Goal: Information Seeking & Learning: Find contact information

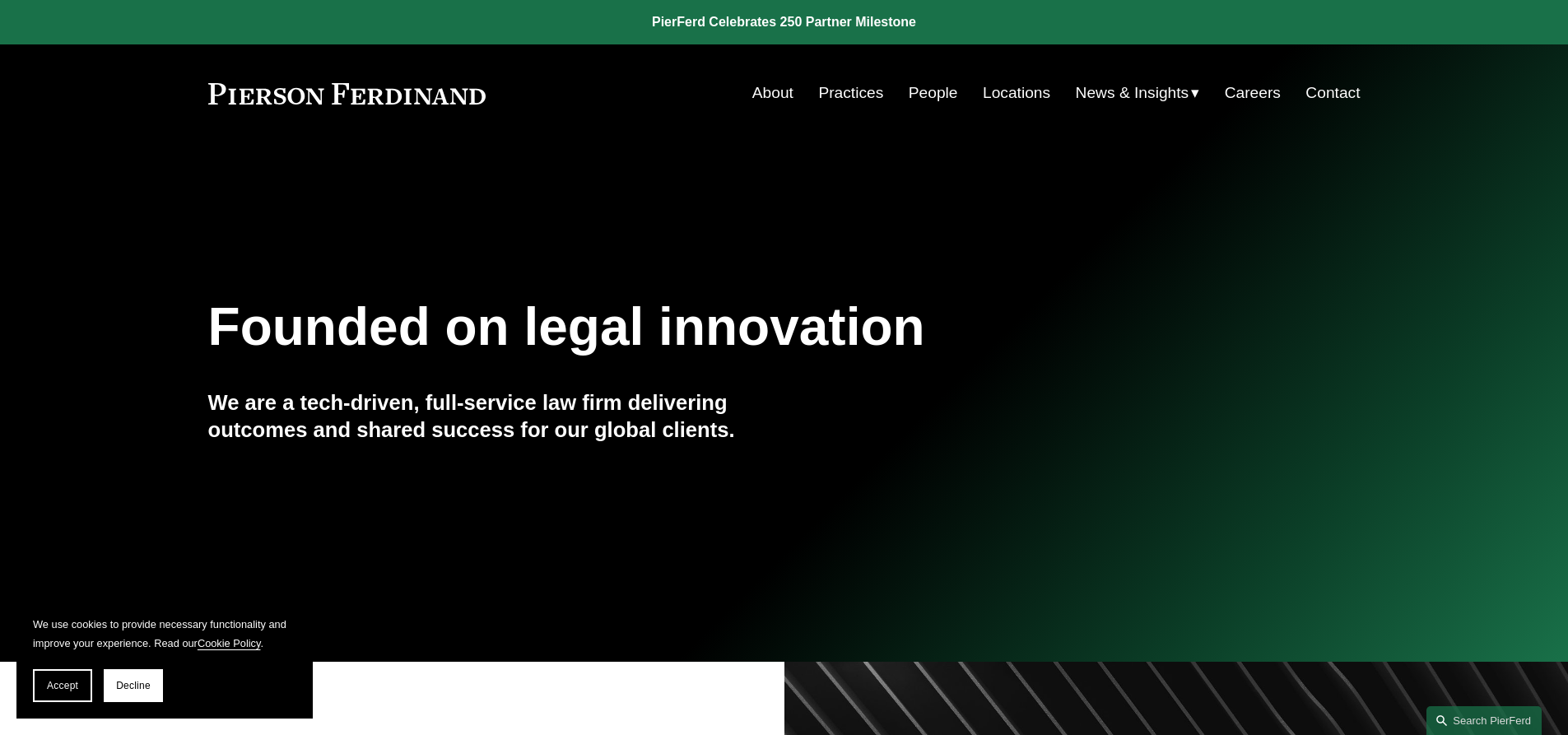
click at [915, 96] on link "People" at bounding box center [934, 93] width 50 height 31
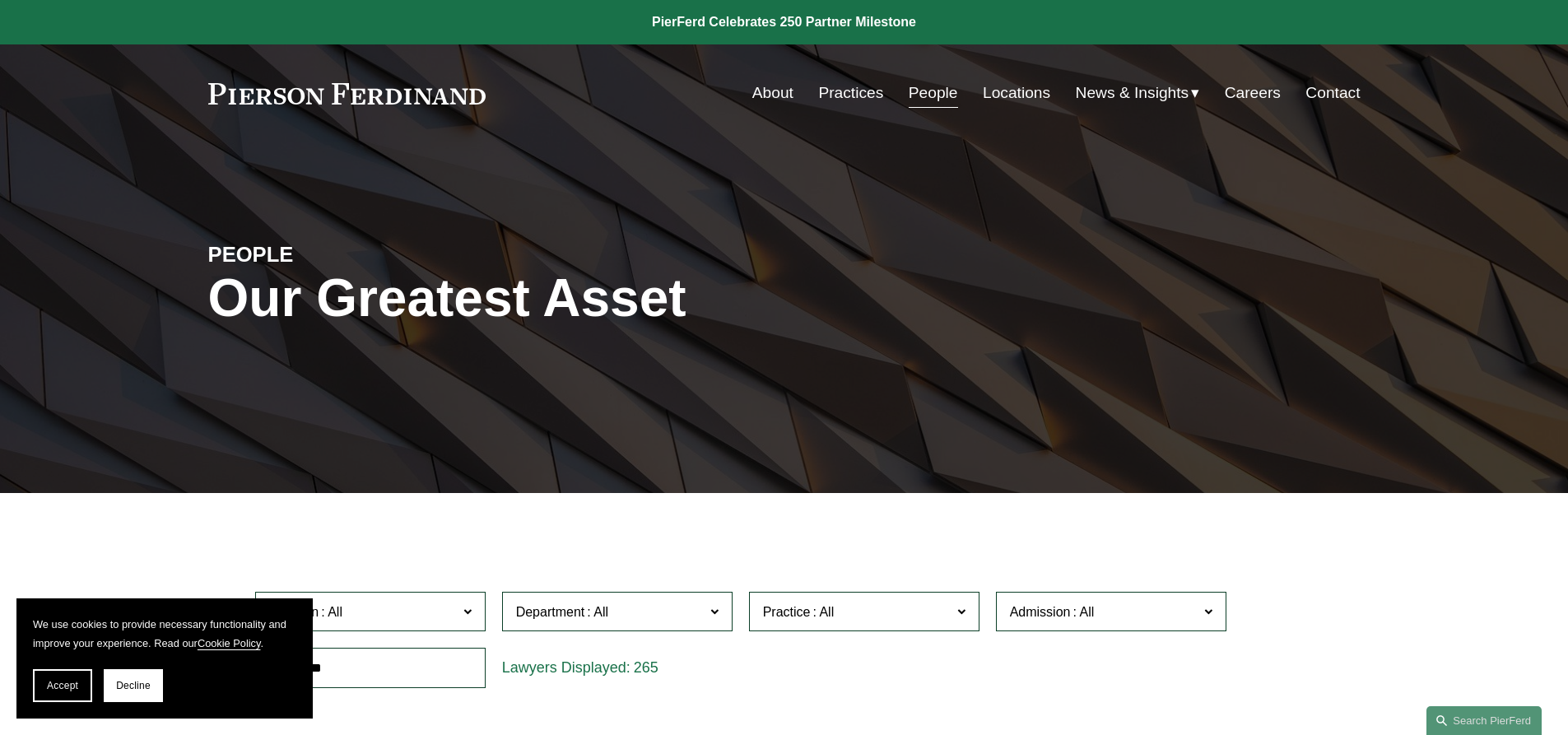
click at [862, 93] on link "Practices" at bounding box center [850, 93] width 65 height 31
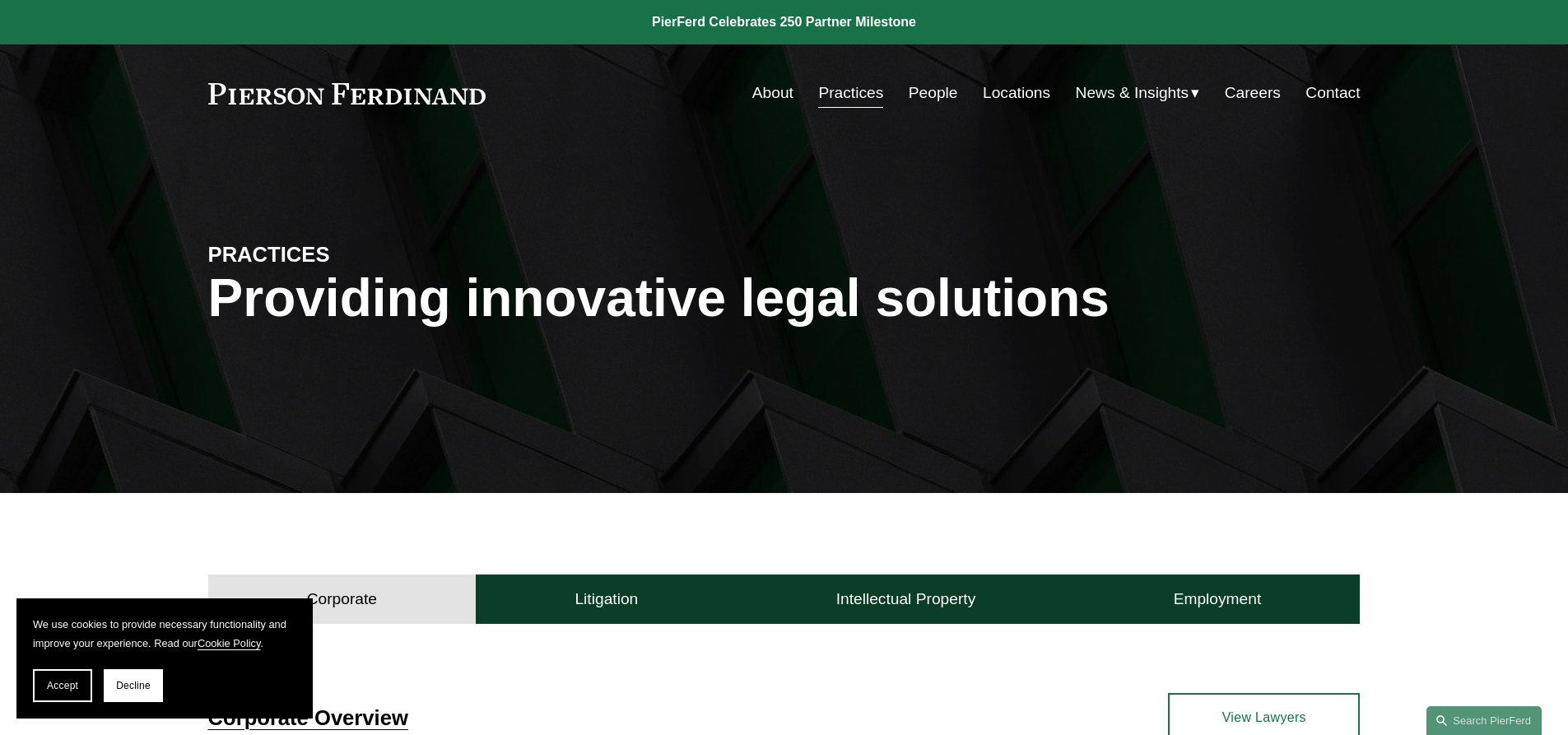
click at [910, 91] on link "People" at bounding box center [934, 93] width 50 height 31
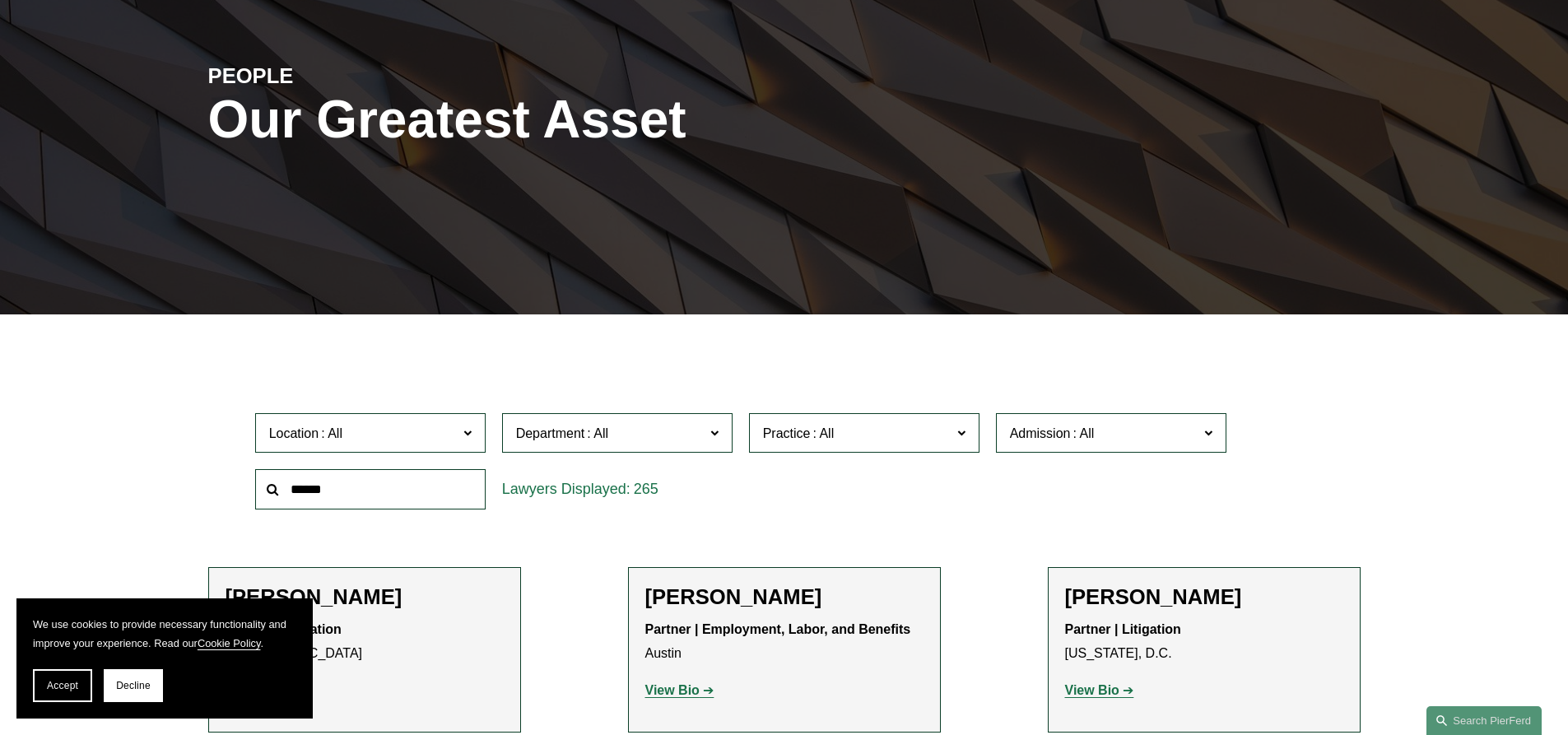
scroll to position [247, 0]
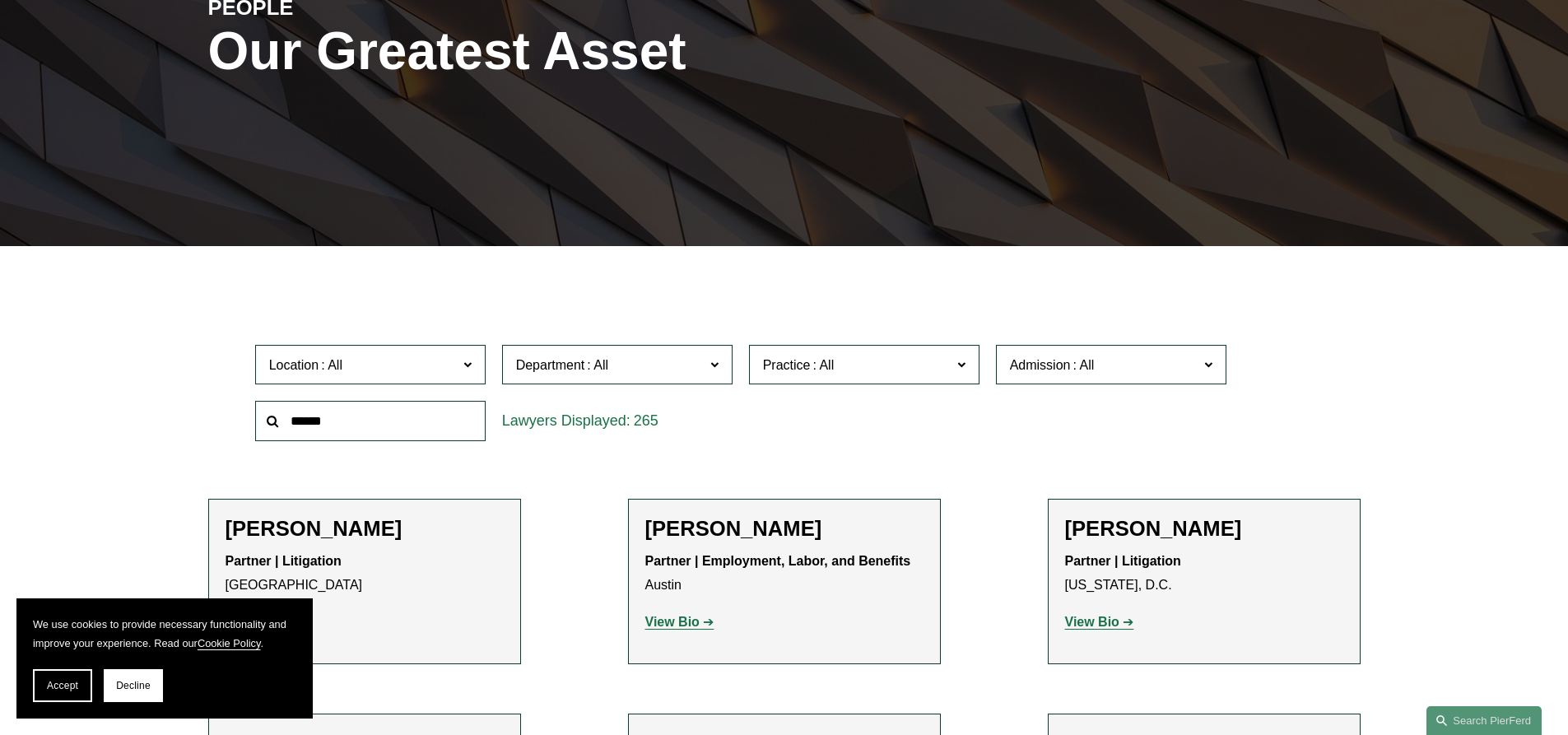
click at [896, 379] on label "Practice" at bounding box center [864, 365] width 231 height 41
click at [1065, 438] on div "Location All Atlanta Austin Bellevue Boston Charlotte Chicago Cincinnati Clevel…" at bounding box center [785, 393] width 1075 height 112
click at [664, 370] on span "Department" at bounding box center [610, 365] width 189 height 22
click at [0, 0] on link "Employment, Labor, and Benefits" at bounding box center [0, 0] width 0 height 0
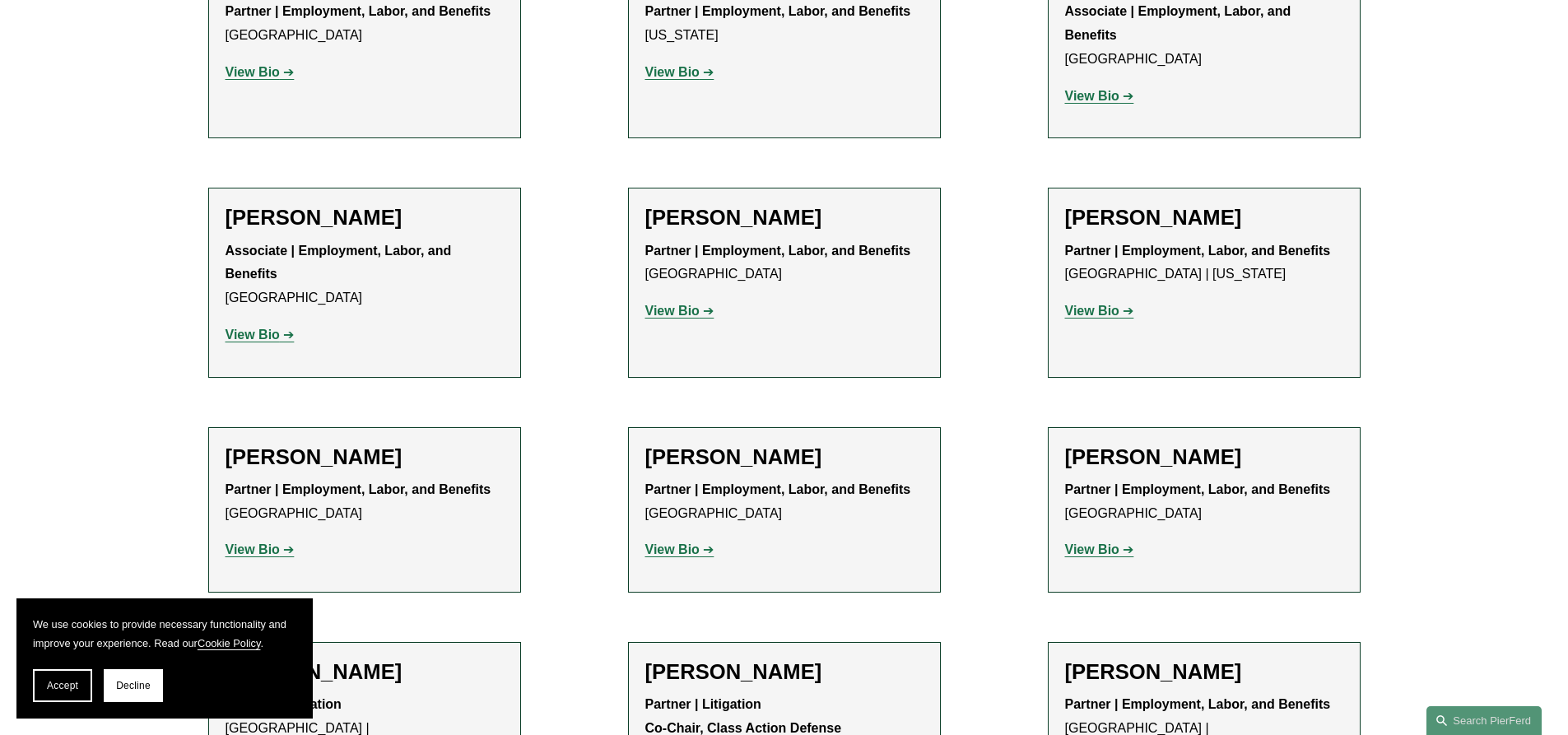
scroll to position [1892, 0]
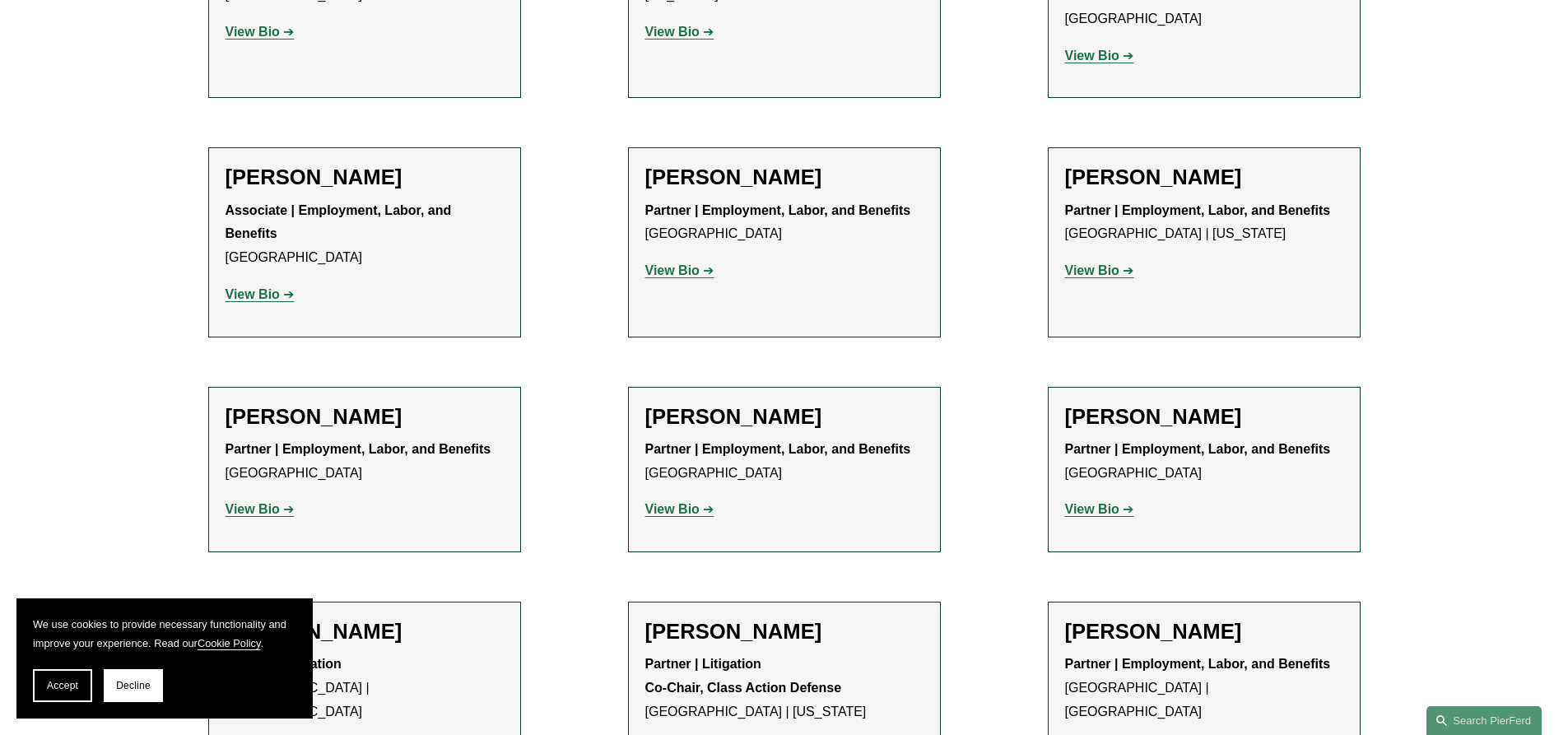
click at [1089, 263] on strong "View Bio" at bounding box center [1092, 270] width 55 height 14
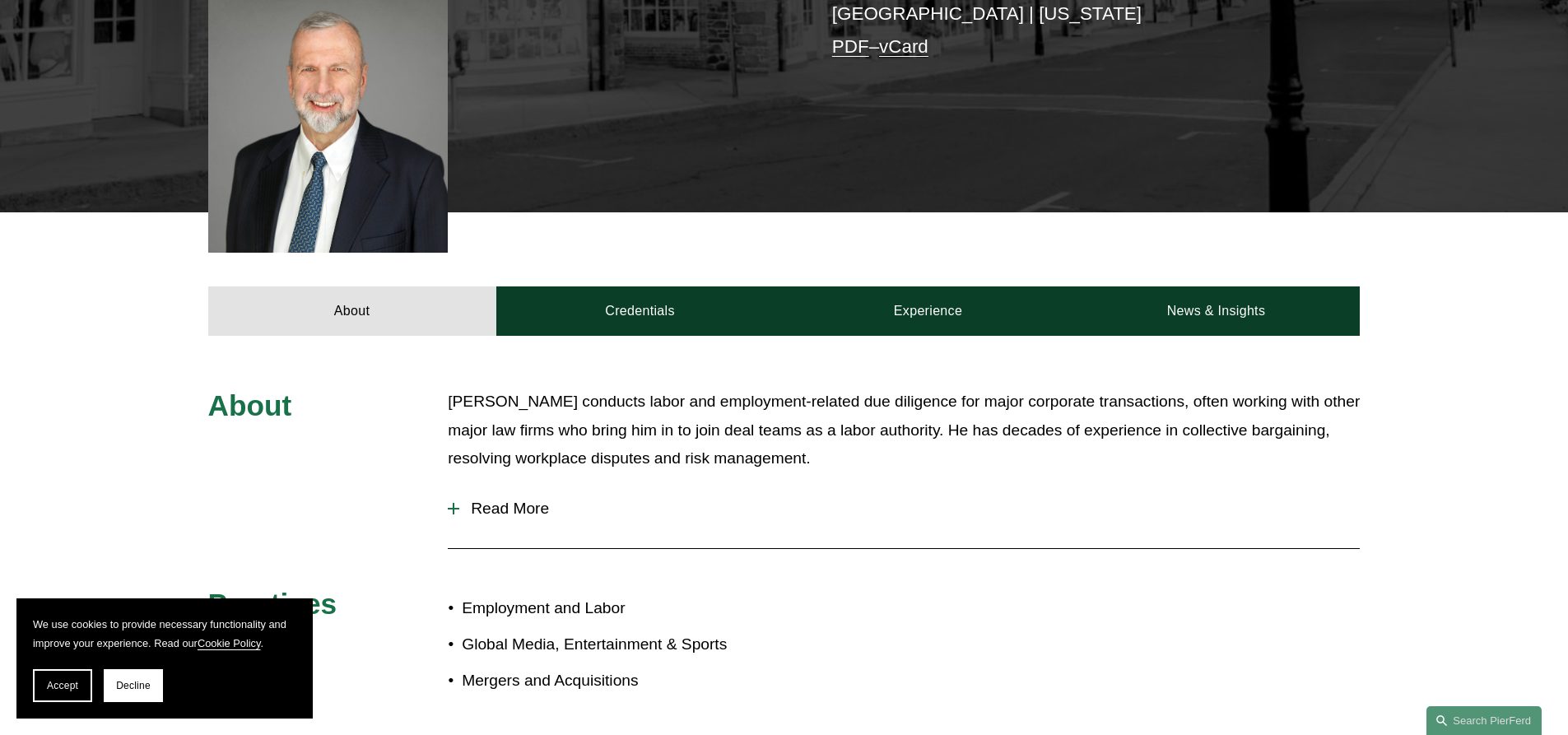
scroll to position [576, 0]
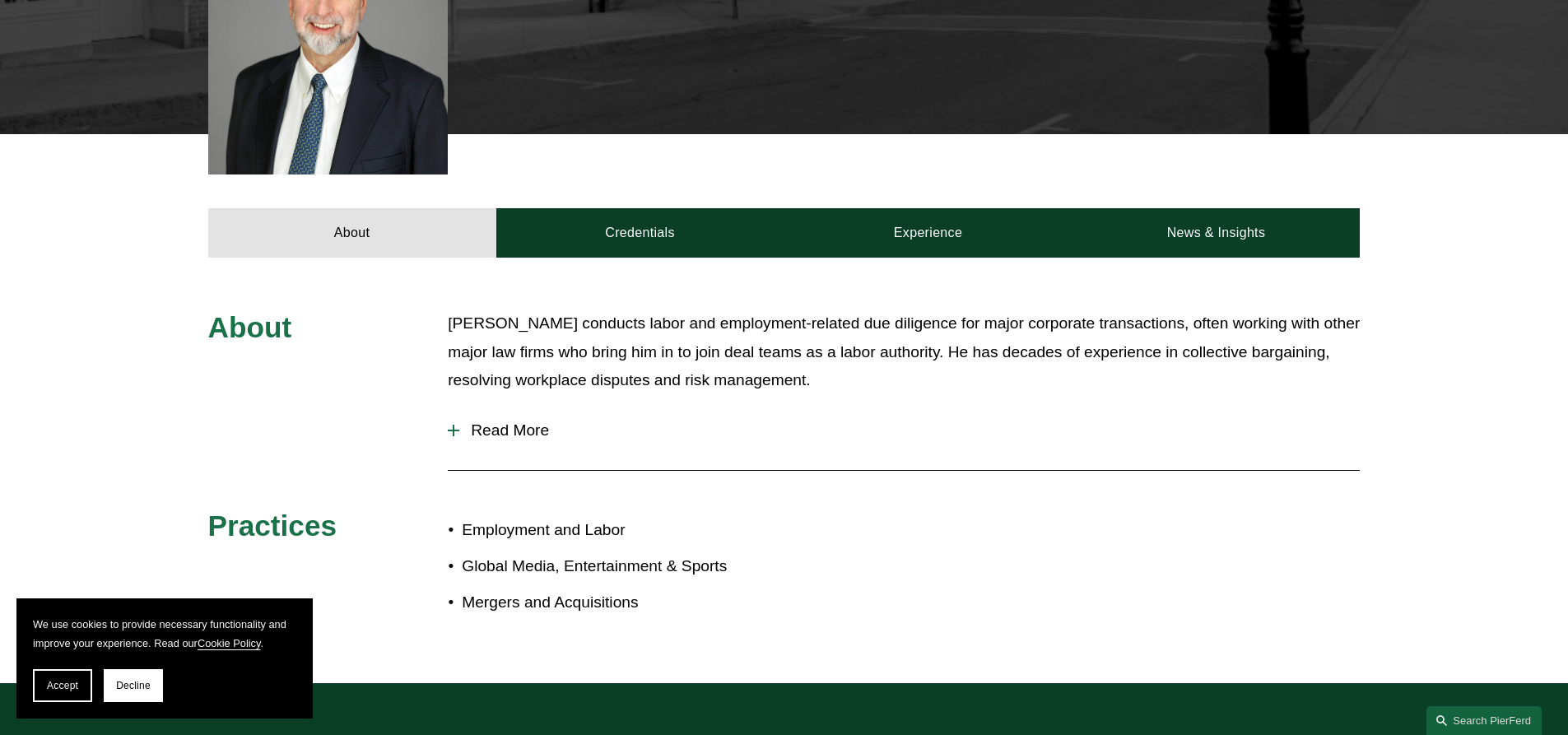
click at [460, 422] on span "Read More" at bounding box center [909, 431] width 901 height 18
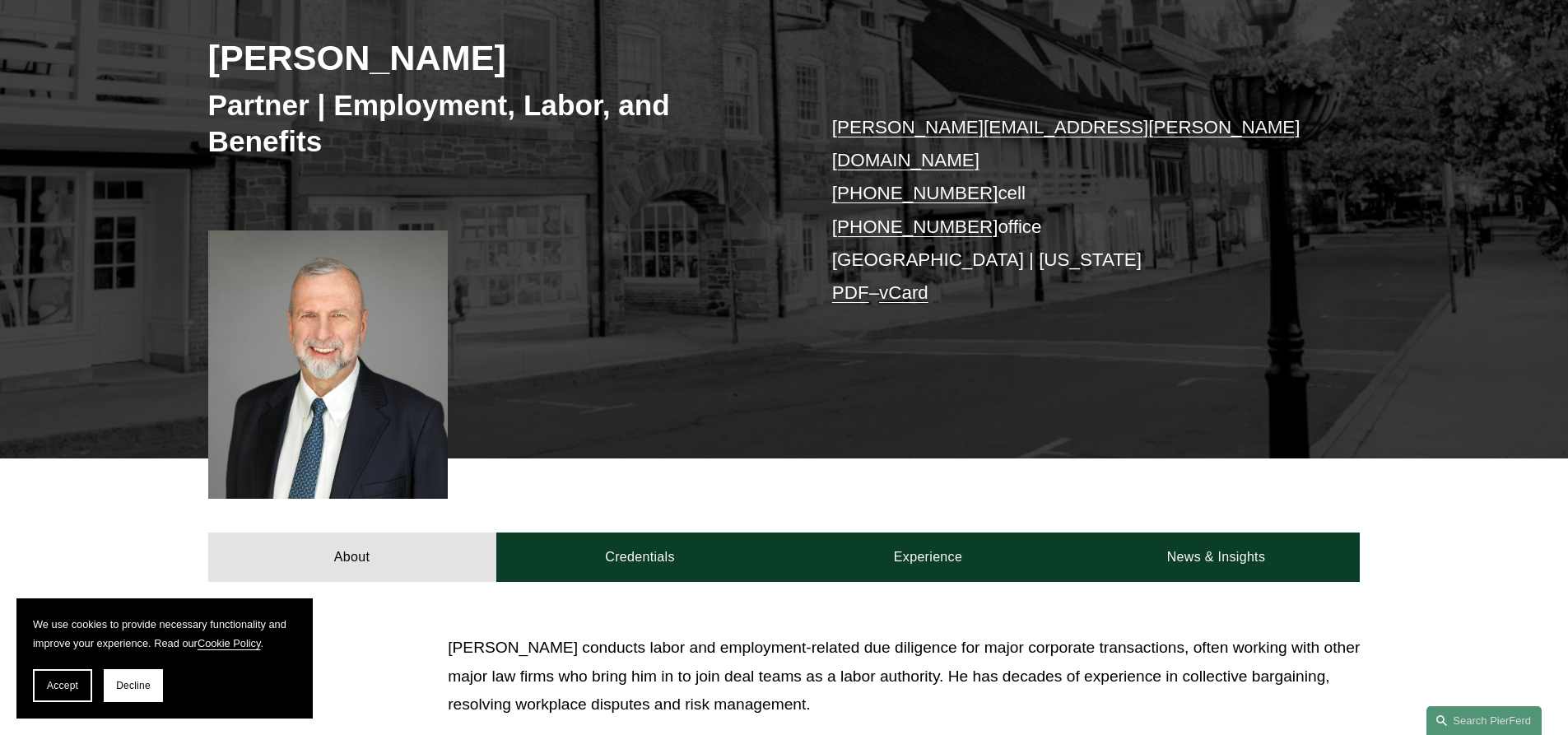
scroll to position [247, 0]
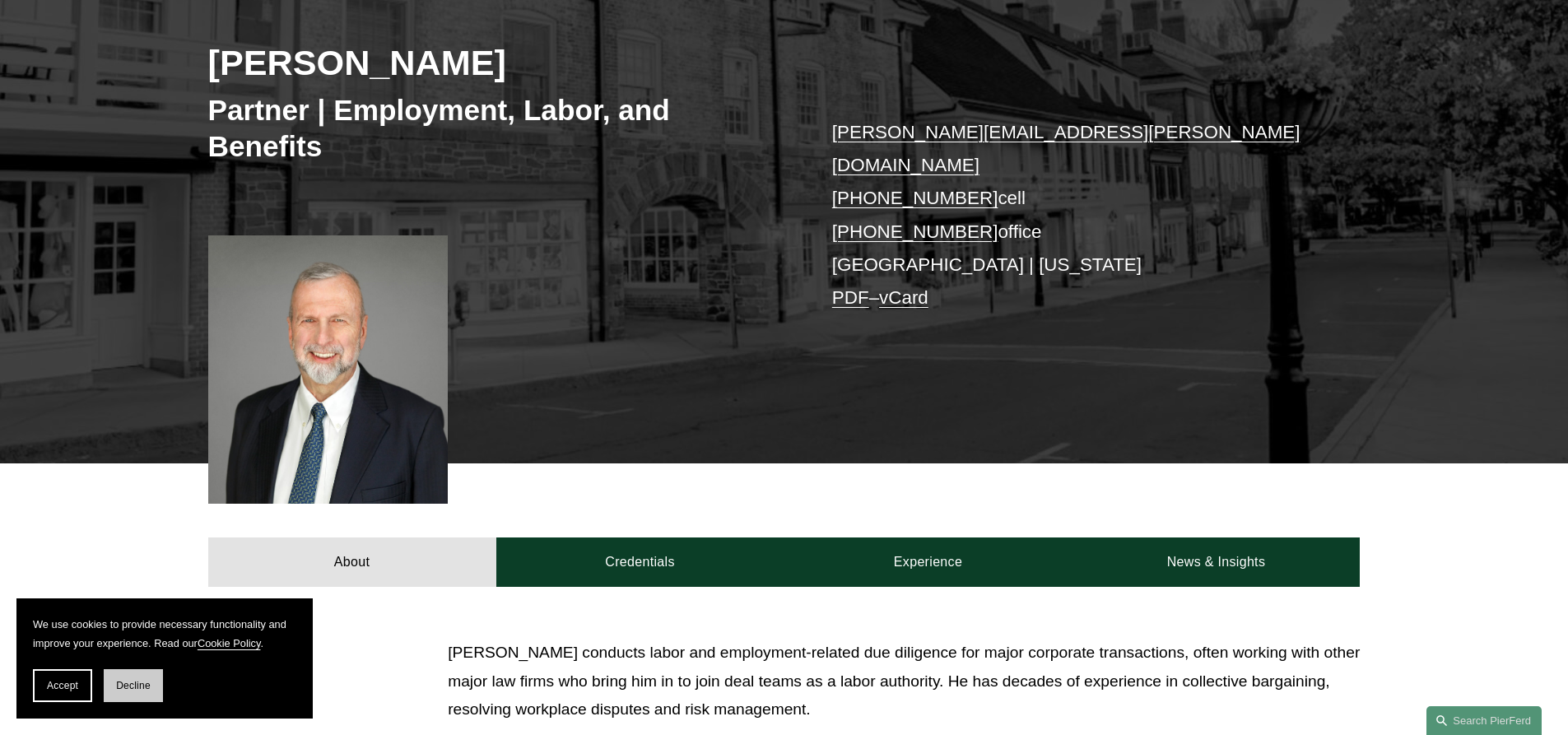
click at [113, 685] on button "Decline" at bounding box center [133, 685] width 60 height 33
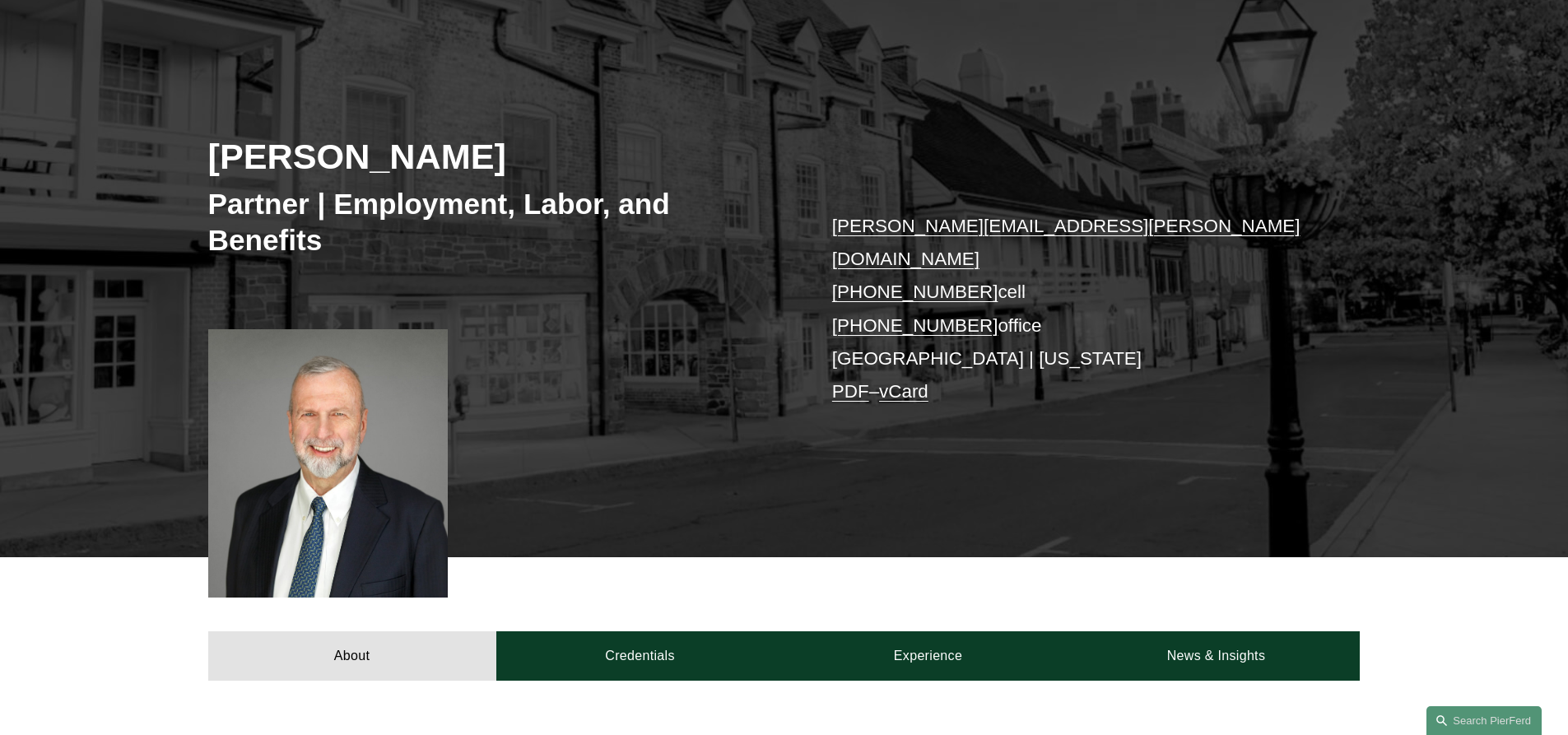
scroll to position [0, 0]
